Goal: Task Accomplishment & Management: Use online tool/utility

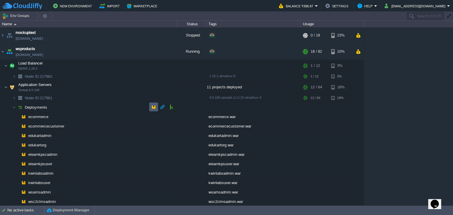
click at [155, 106] on button "button" at bounding box center [153, 106] width 5 height 5
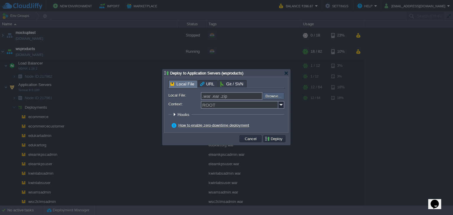
click at [281, 98] on input "file" at bounding box center [246, 96] width 75 height 7
type input "C:\fakepath\ecommercecustomer.war"
type input "ecommercecustomer.war"
click at [282, 105] on img at bounding box center [281, 105] width 6 height 8
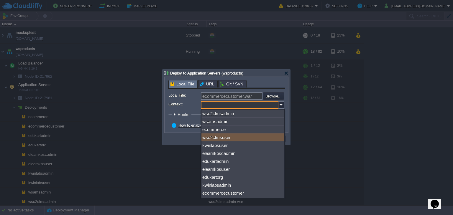
scroll to position [2, 0]
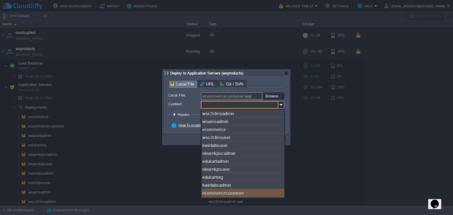
click at [252, 192] on div "ecommercecustomer" at bounding box center [242, 193] width 83 height 8
type input "ecommercecustomer"
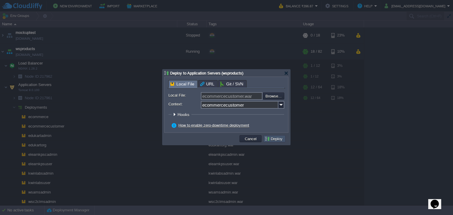
click at [278, 141] on button "Deploy" at bounding box center [274, 138] width 20 height 5
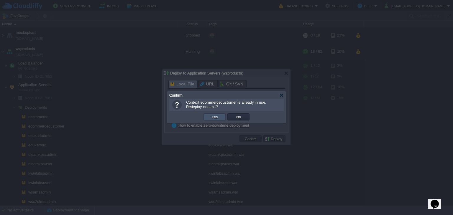
click at [217, 115] on button "Yes" at bounding box center [214, 116] width 10 height 5
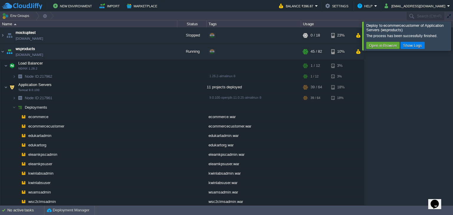
click at [452, 37] on div at bounding box center [460, 36] width 0 height 29
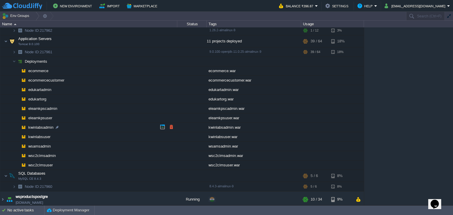
scroll to position [47, 0]
